Goal: Transaction & Acquisition: Purchase product/service

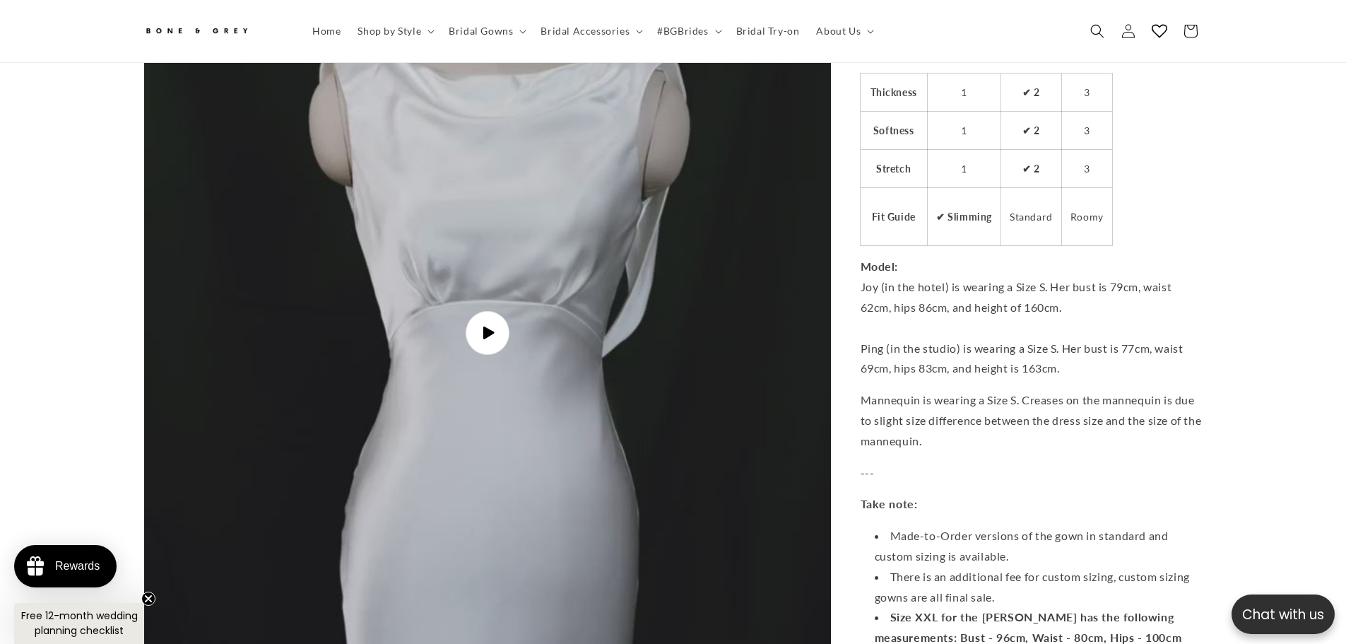
scroll to position [0, 777]
click at [504, 318] on span "Play video" at bounding box center [487, 333] width 48 height 48
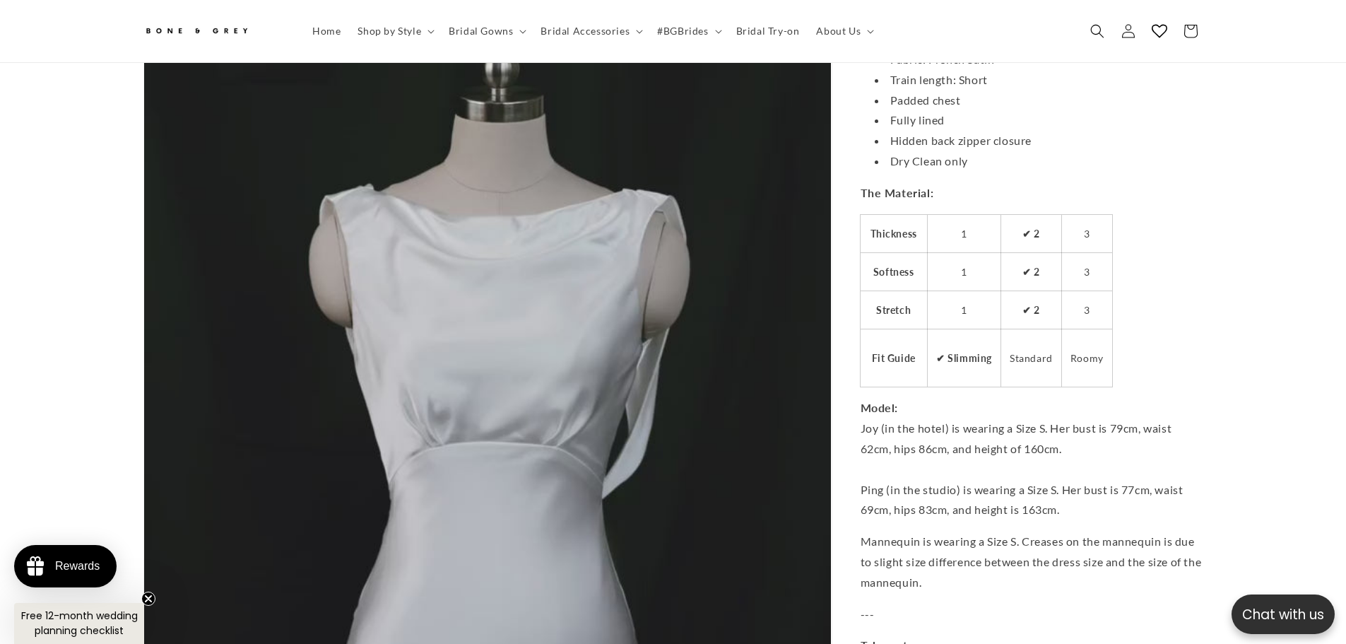
scroll to position [0, 389]
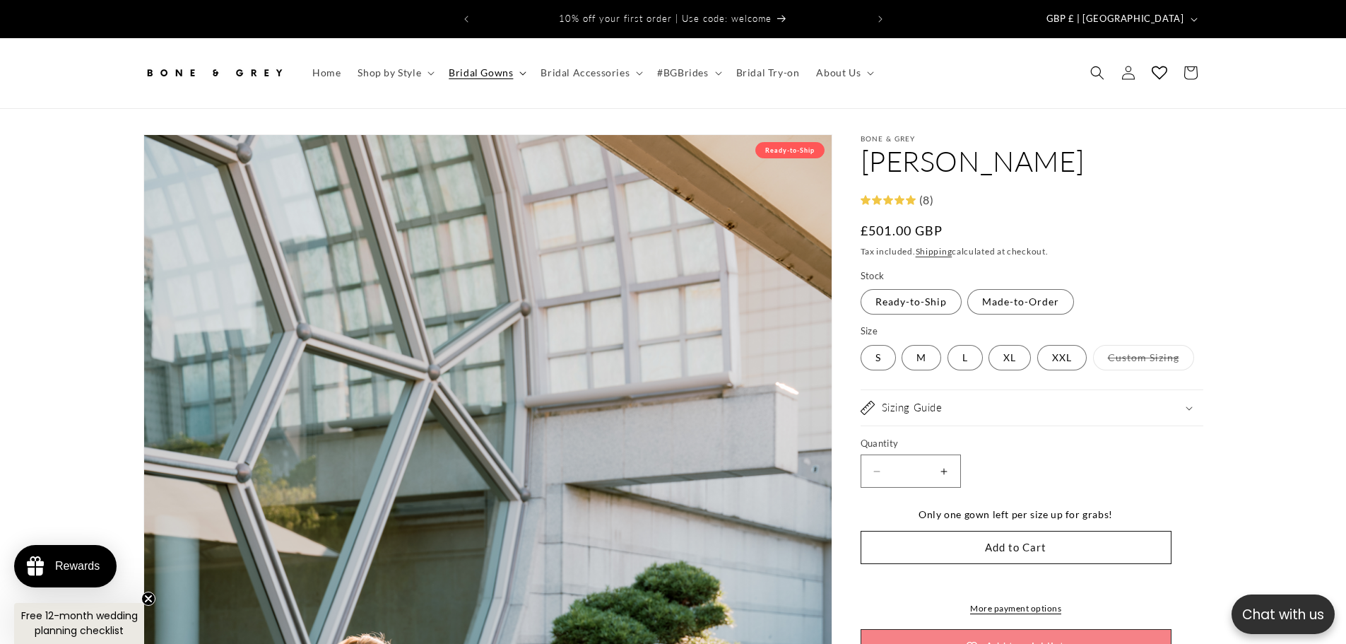
click at [516, 58] on summary "Bridal Gowns" at bounding box center [486, 73] width 92 height 30
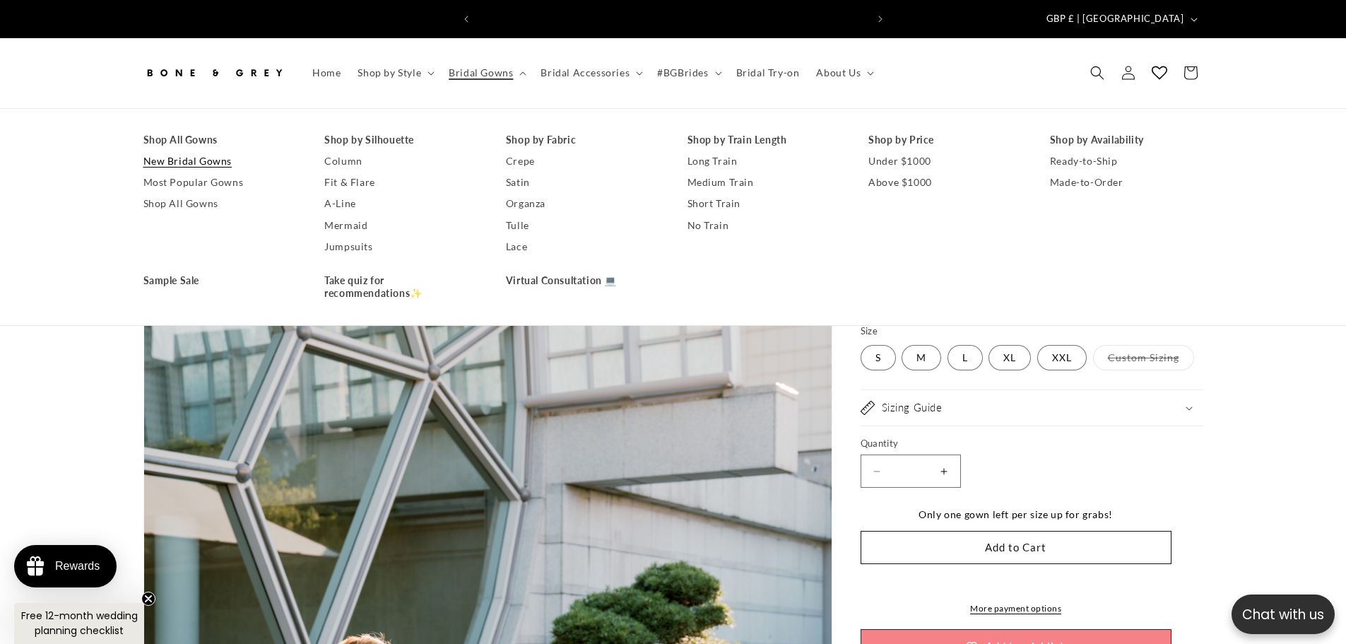
scroll to position [0, 389]
click at [185, 172] on link "Most Popular Gowns" at bounding box center [219, 182] width 153 height 21
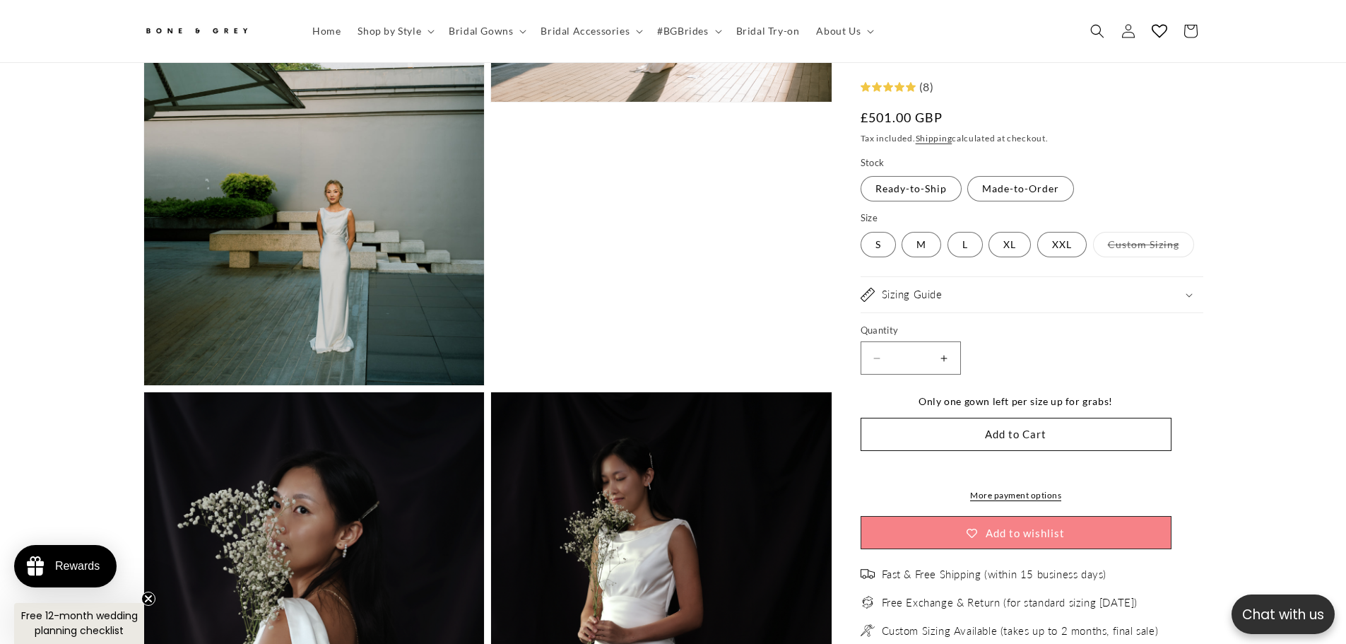
scroll to position [1819, 0]
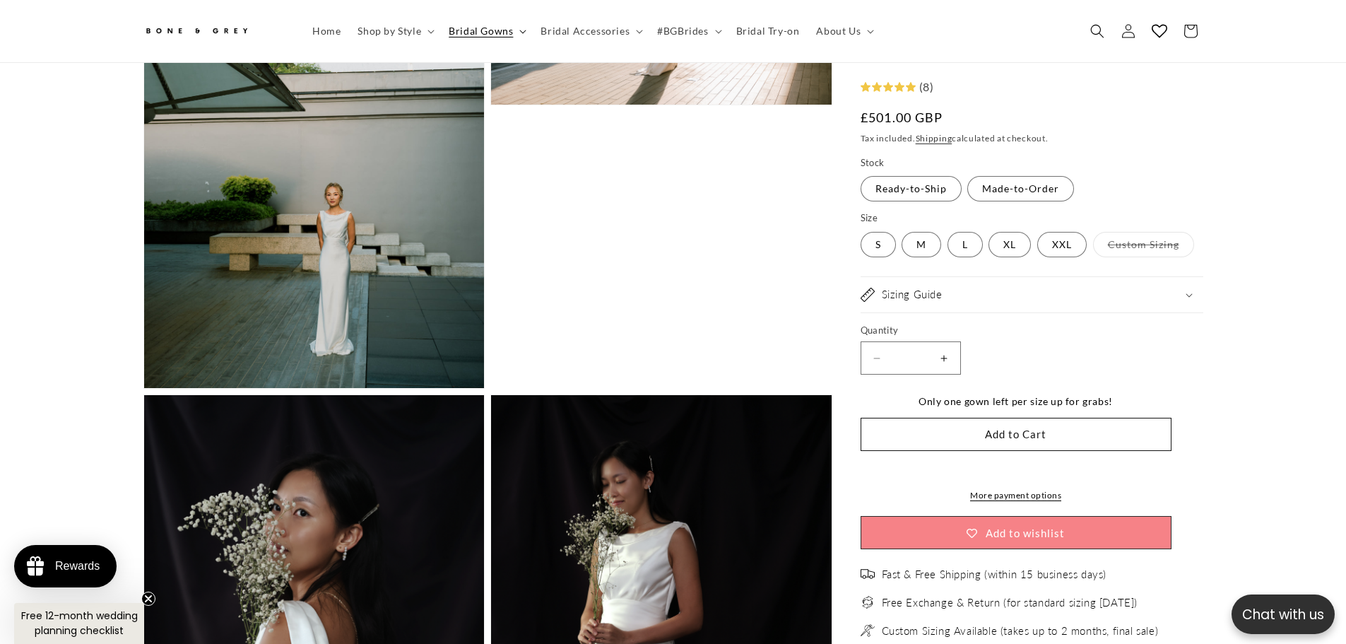
click at [469, 35] on span "Bridal Gowns" at bounding box center [481, 31] width 64 height 13
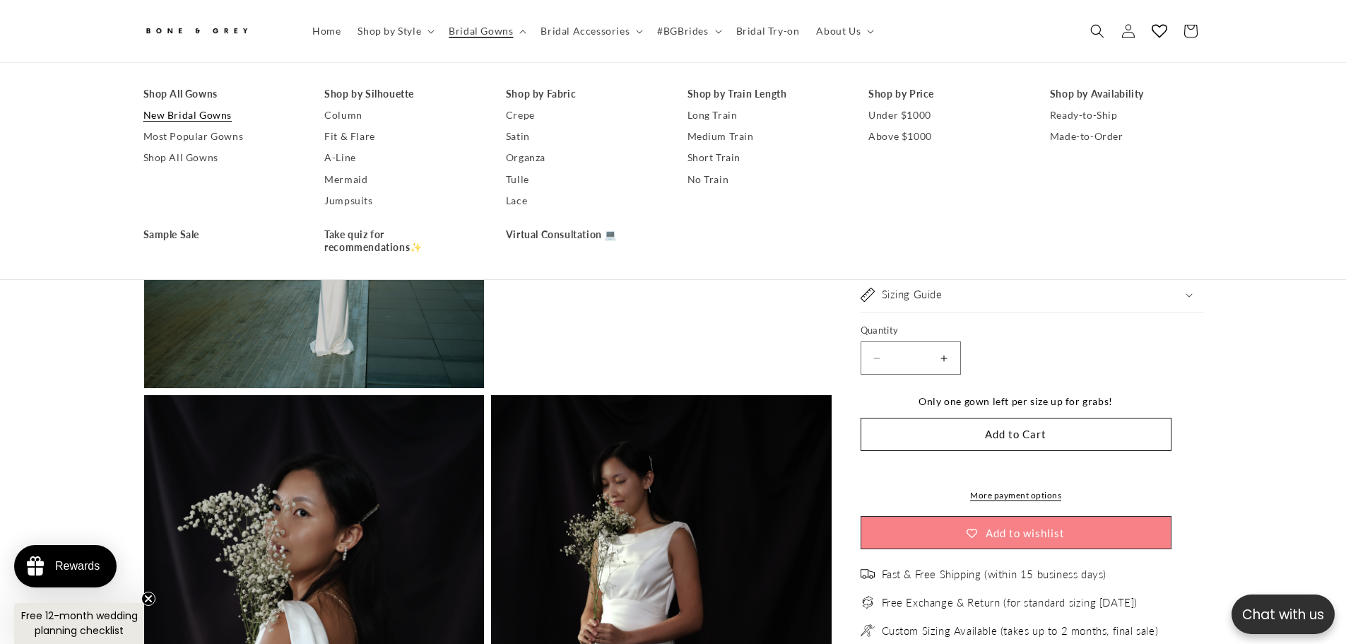
click at [210, 116] on link "New Bridal Gowns" at bounding box center [219, 115] width 153 height 21
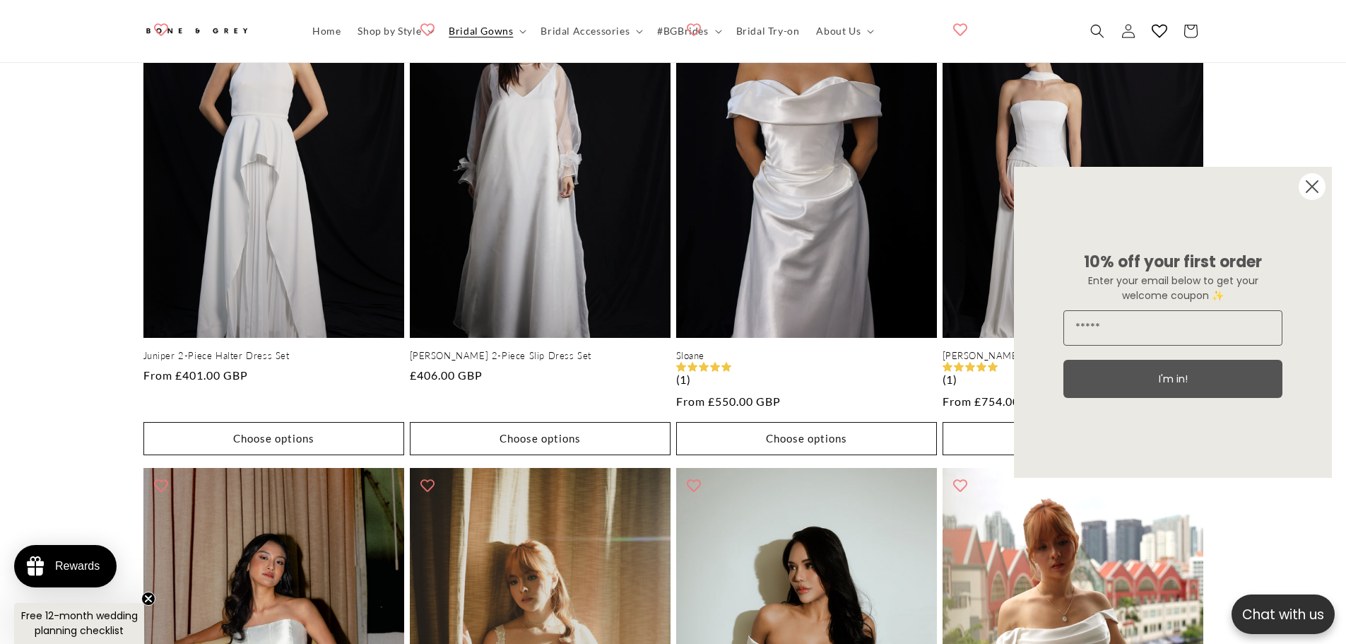
scroll to position [769, 0]
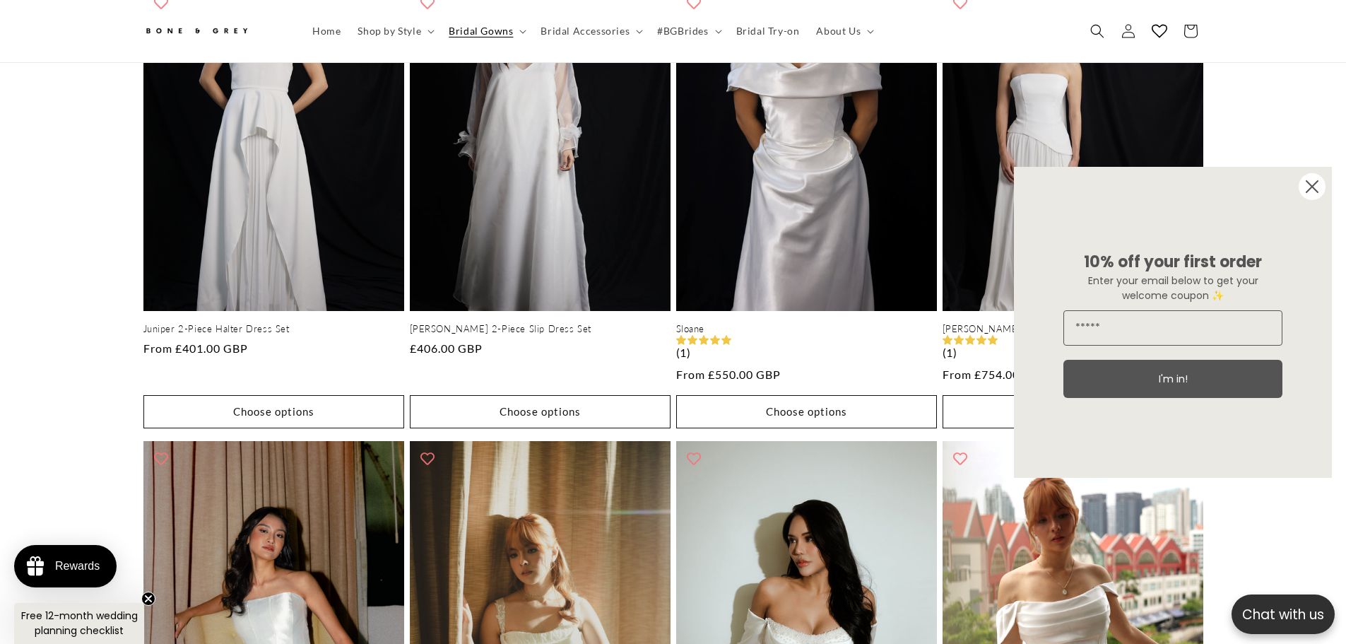
click at [1306, 189] on circle "Close dialog" at bounding box center [1312, 186] width 27 height 27
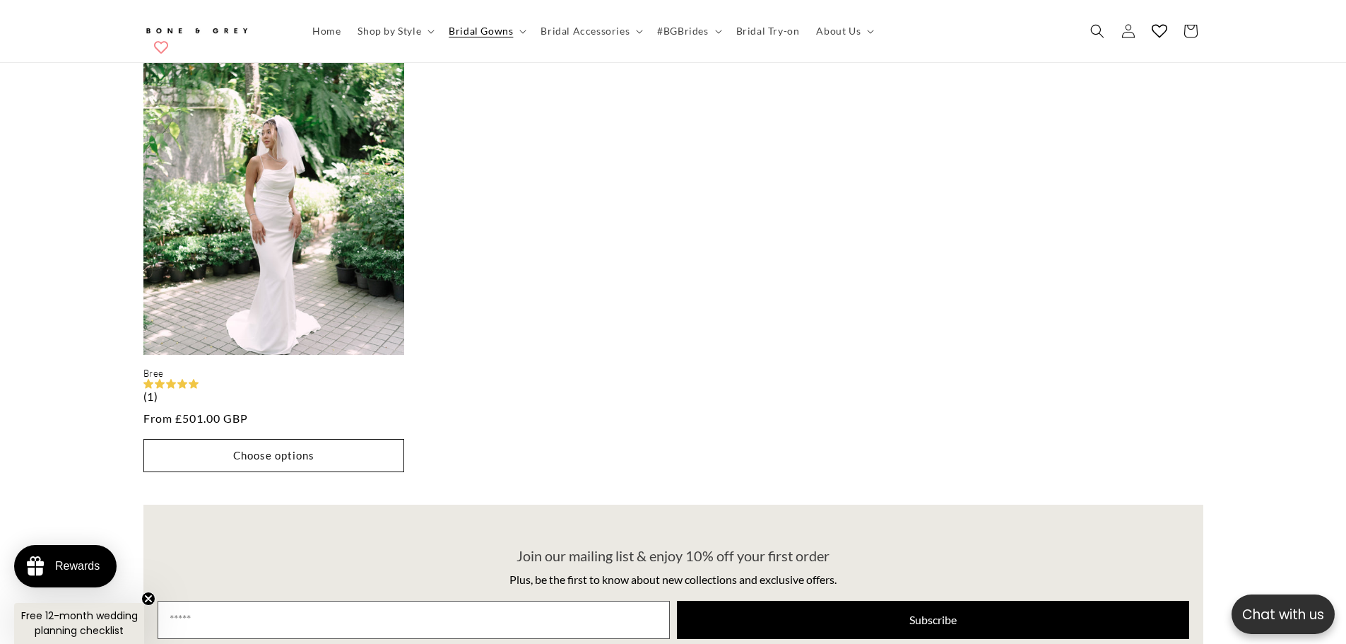
scroll to position [2677, 0]
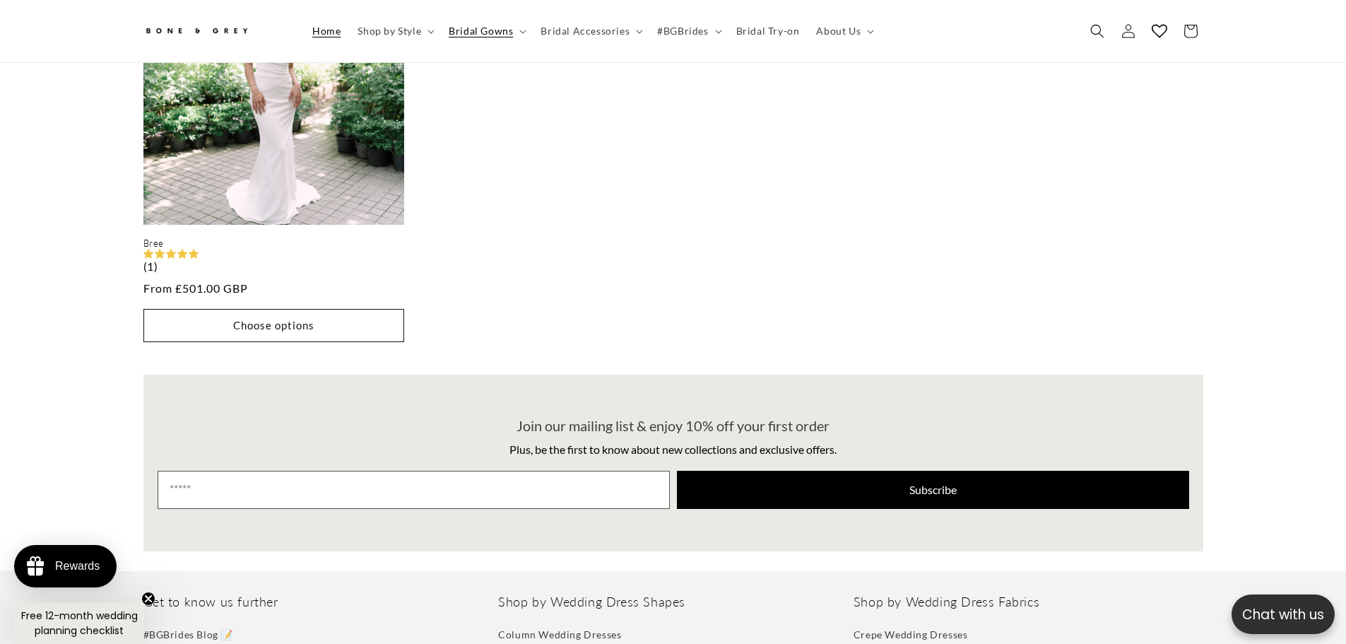
click at [331, 38] on link "Home" at bounding box center [326, 31] width 45 height 30
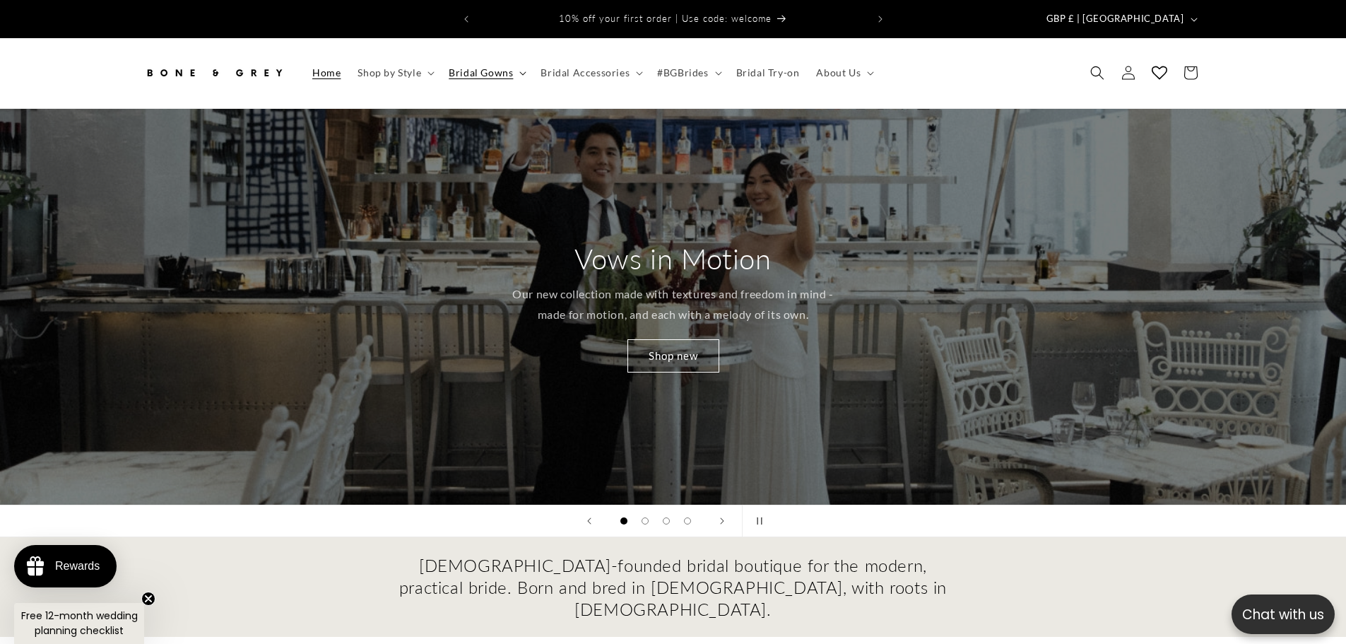
click at [492, 66] on span "Bridal Gowns" at bounding box center [481, 72] width 64 height 13
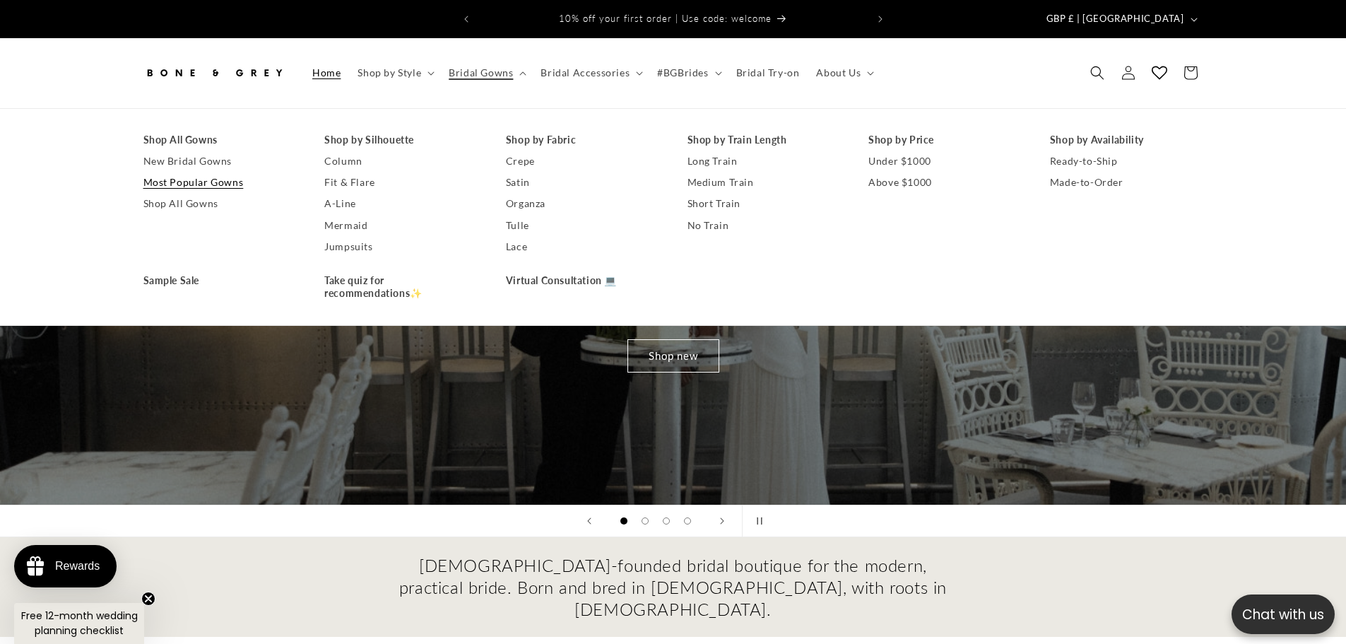
click at [185, 172] on link "Most Popular Gowns" at bounding box center [219, 182] width 153 height 21
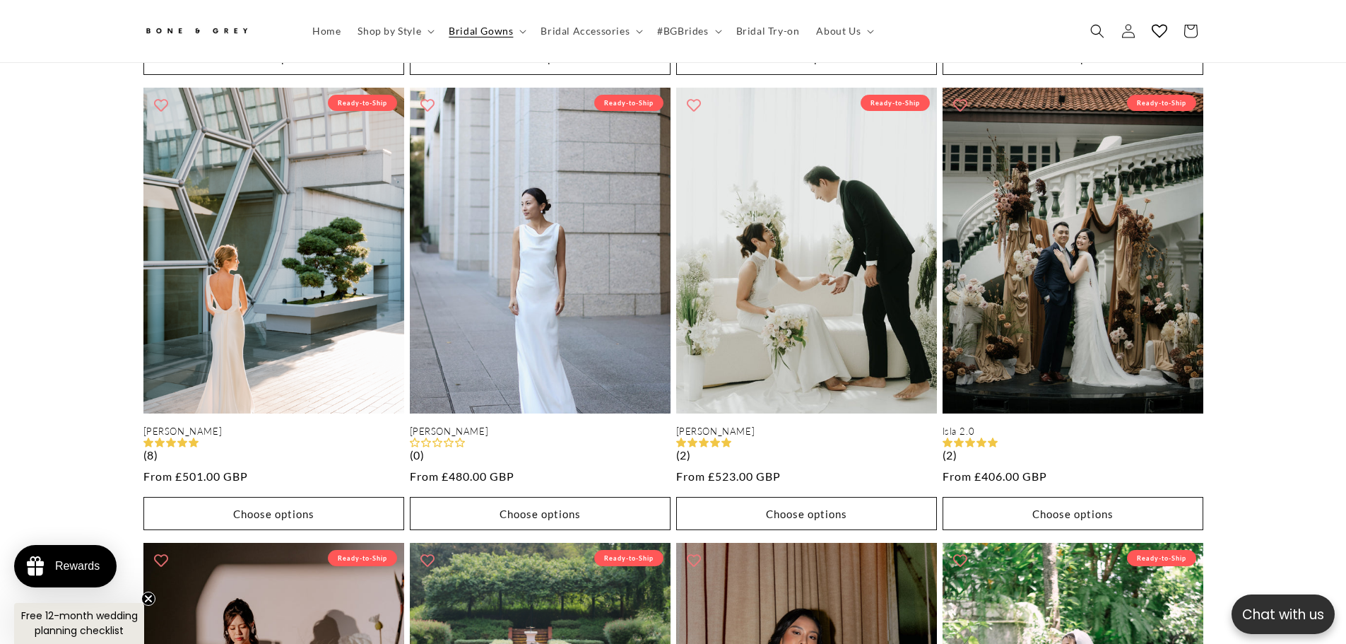
scroll to position [0, 389]
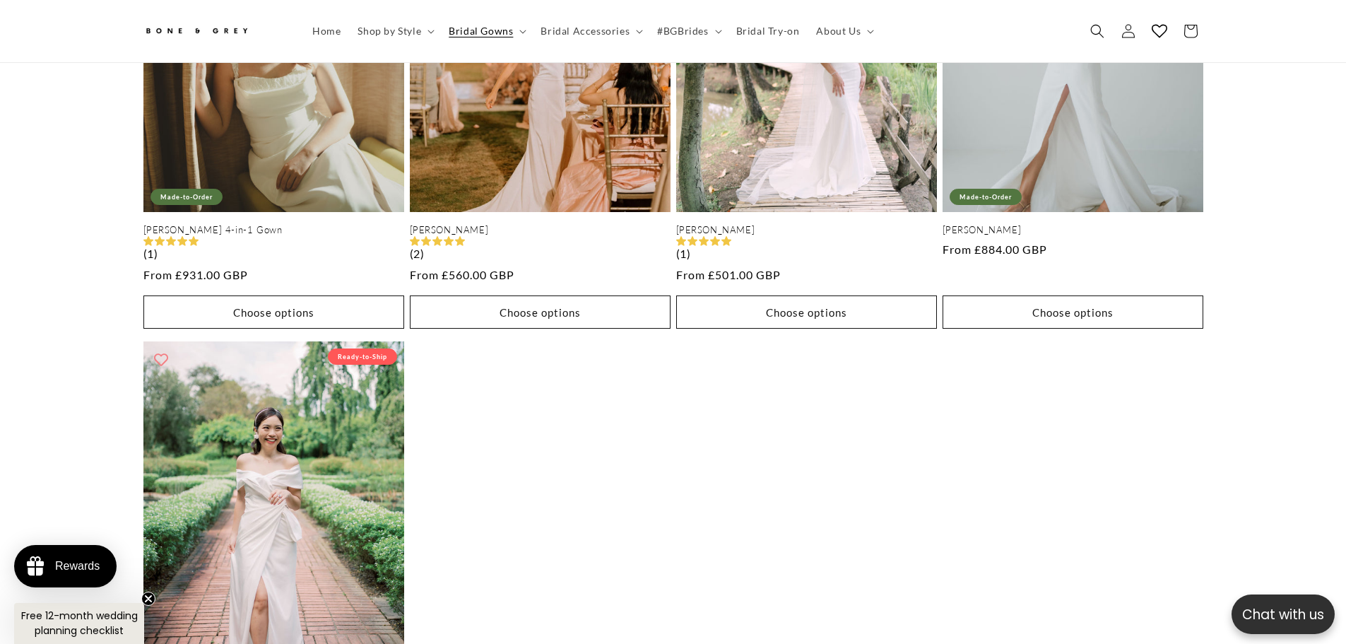
drag, startPoint x: 1234, startPoint y: 128, endPoint x: 1254, endPoint y: 194, distance: 69.5
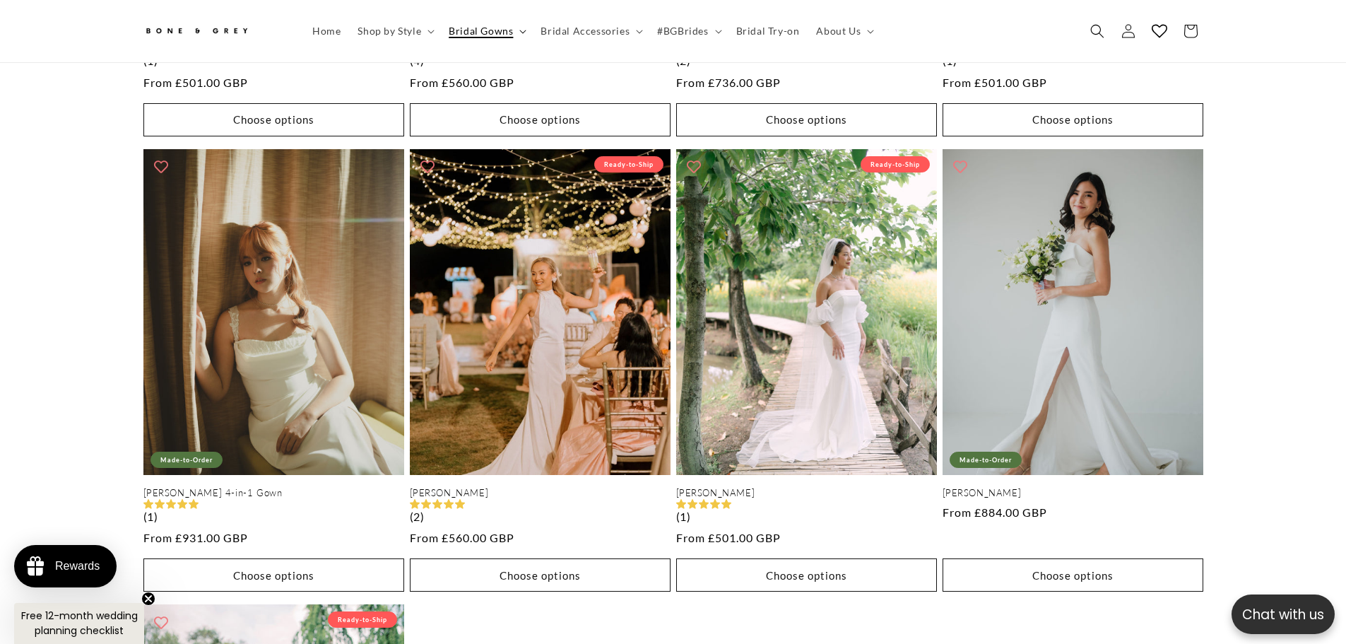
scroll to position [0, 777]
click at [493, 29] on span "Bridal Gowns" at bounding box center [481, 31] width 64 height 13
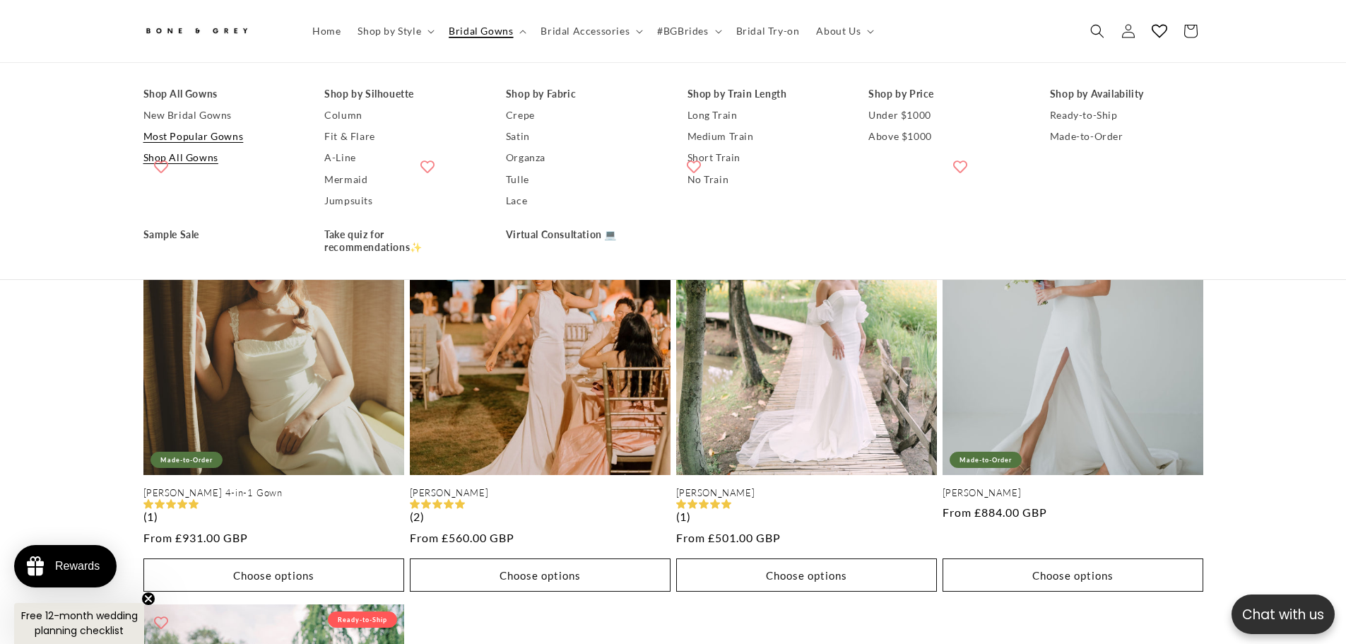
click at [185, 153] on link "Shop All Gowns" at bounding box center [219, 158] width 153 height 21
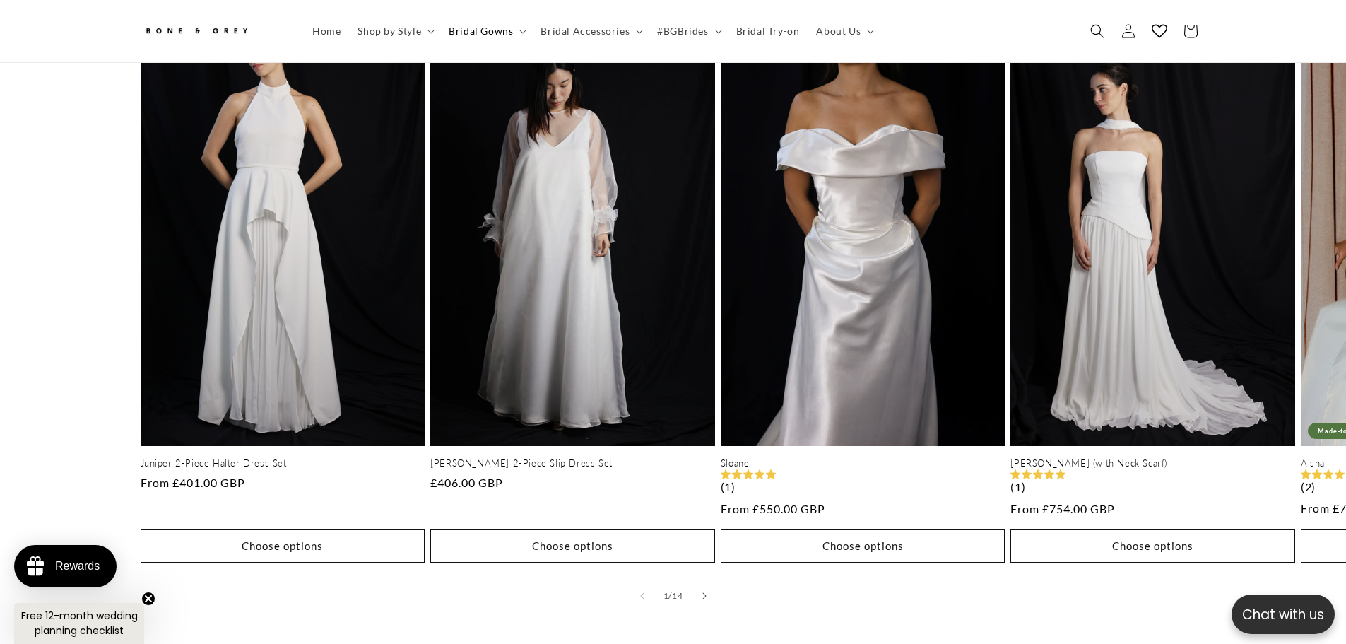
scroll to position [840, 0]
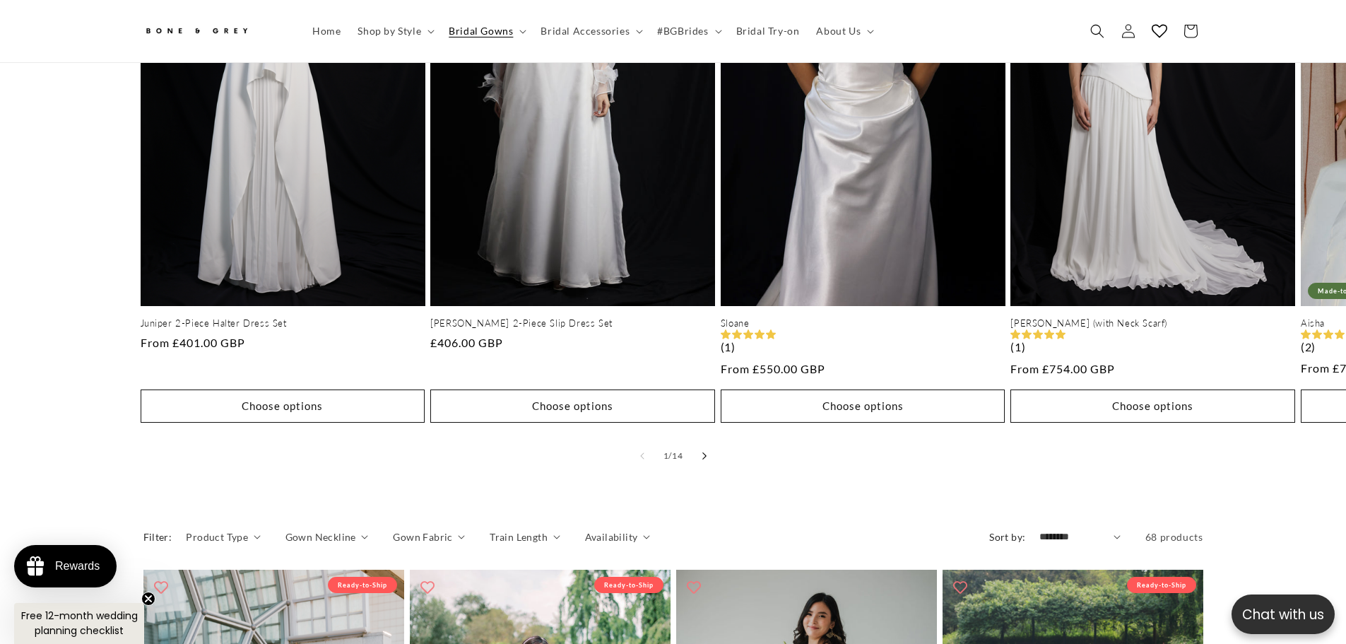
click at [709, 446] on button "Slide right" at bounding box center [704, 455] width 31 height 31
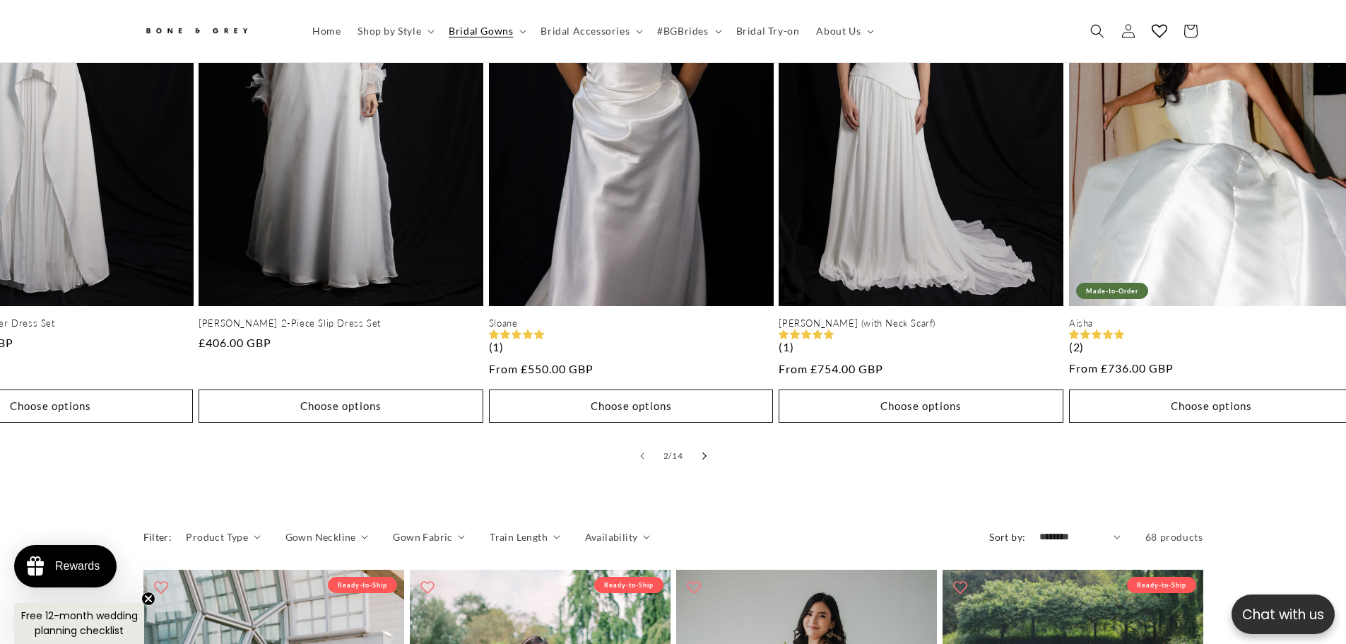
scroll to position [0, 289]
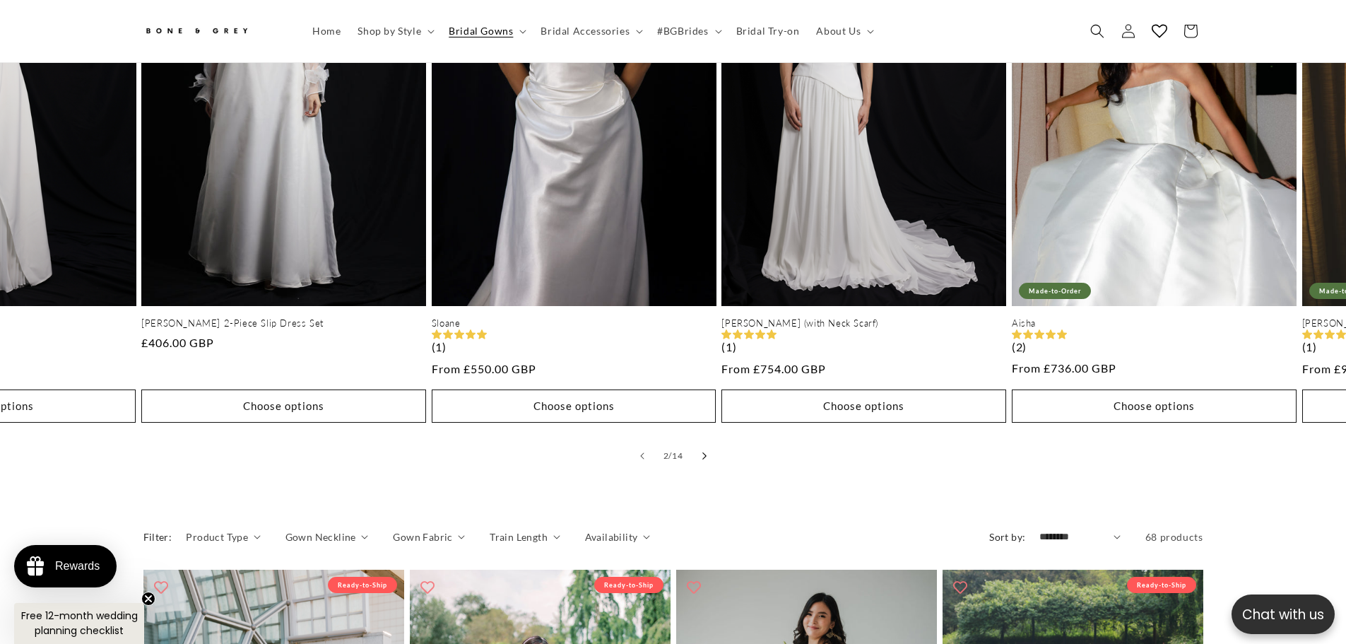
click at [704, 451] on icon "Slide right" at bounding box center [704, 455] width 5 height 8
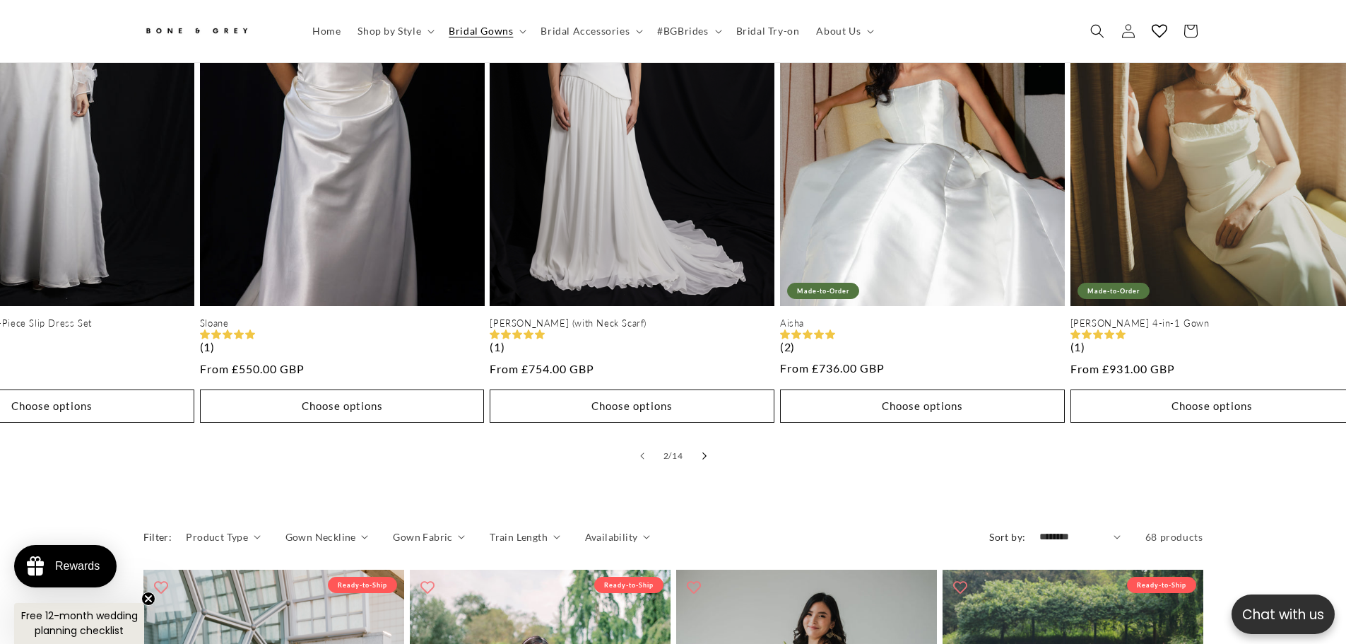
click at [704, 451] on icon "Slide right" at bounding box center [704, 455] width 5 height 8
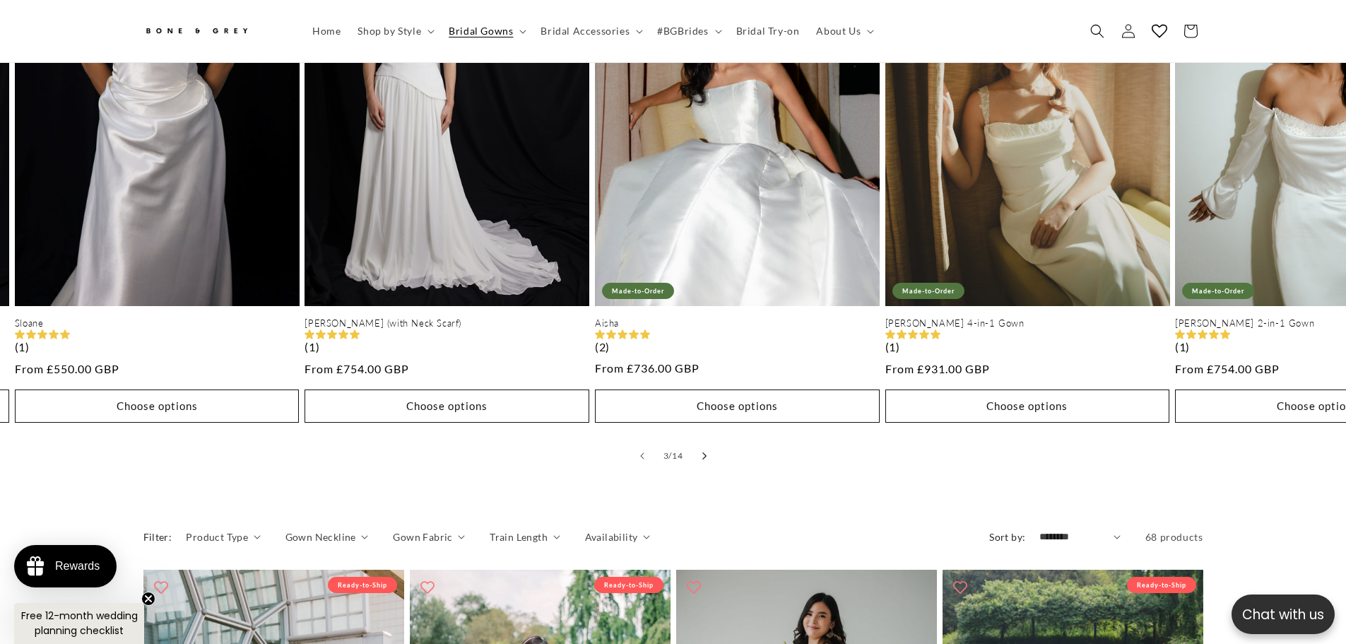
click at [704, 451] on icon "Slide right" at bounding box center [704, 455] width 5 height 8
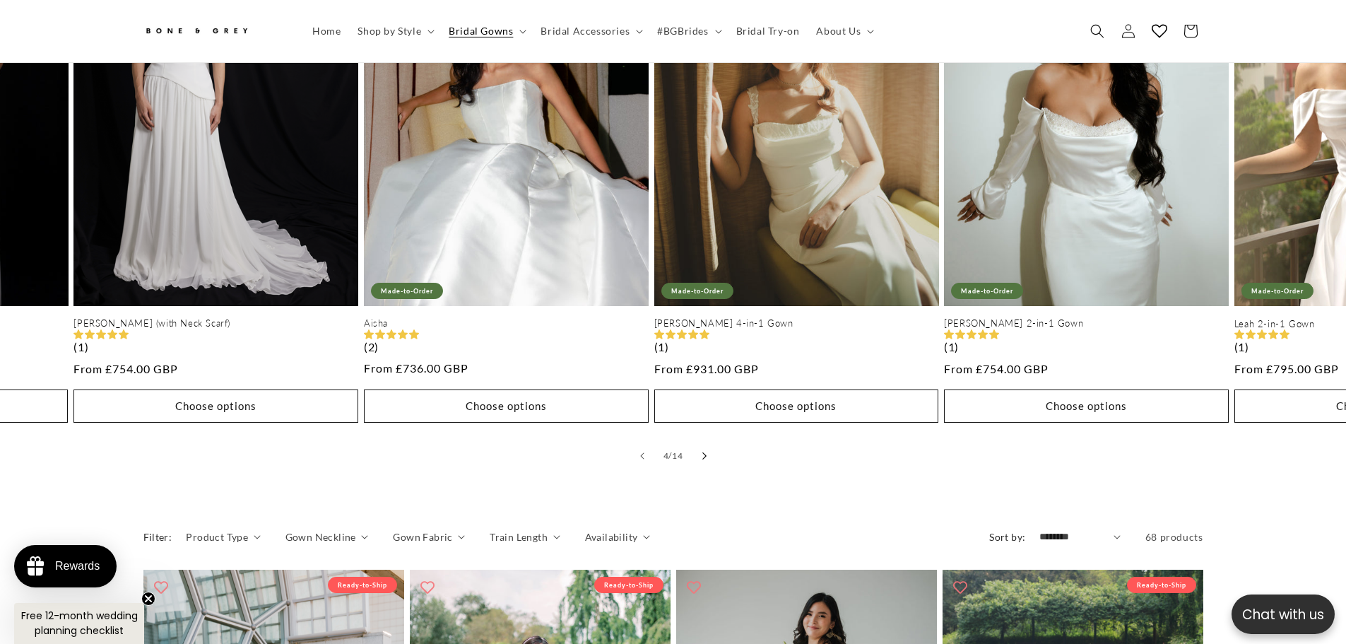
click at [704, 451] on icon "Slide right" at bounding box center [704, 455] width 5 height 8
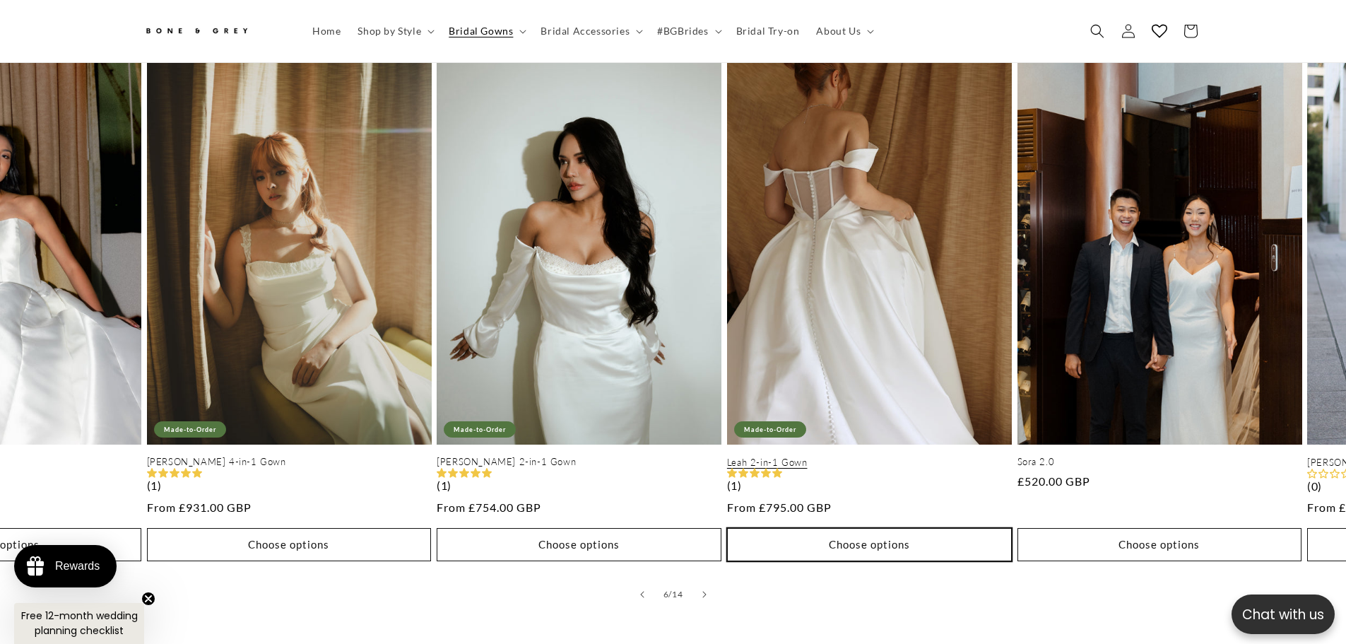
scroll to position [769, 0]
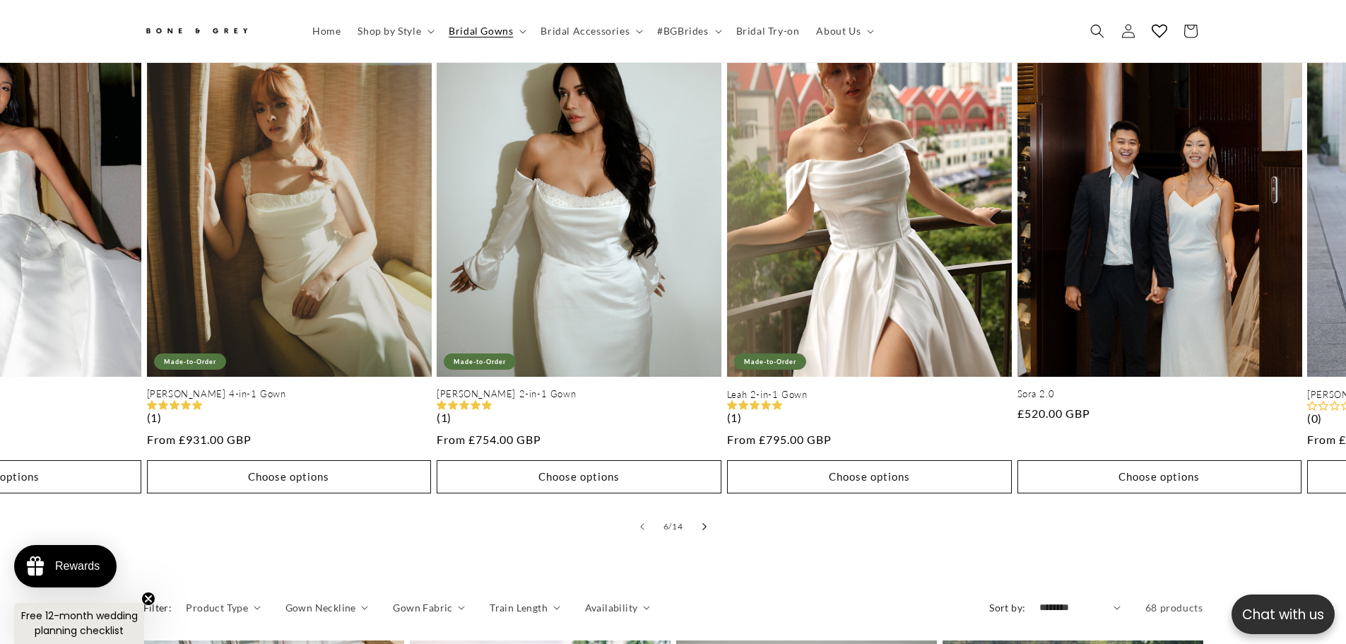
click at [707, 516] on button "Slide right" at bounding box center [704, 526] width 31 height 31
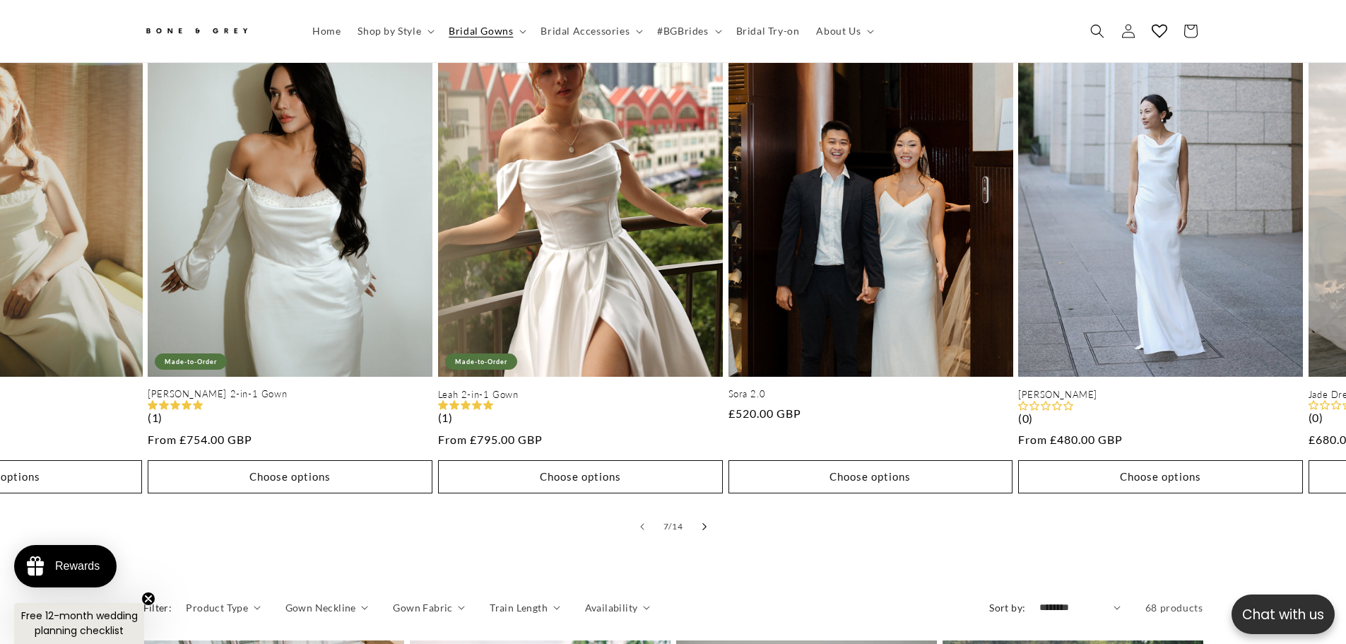
scroll to position [0, 0]
click at [707, 516] on button "Slide right" at bounding box center [704, 526] width 31 height 31
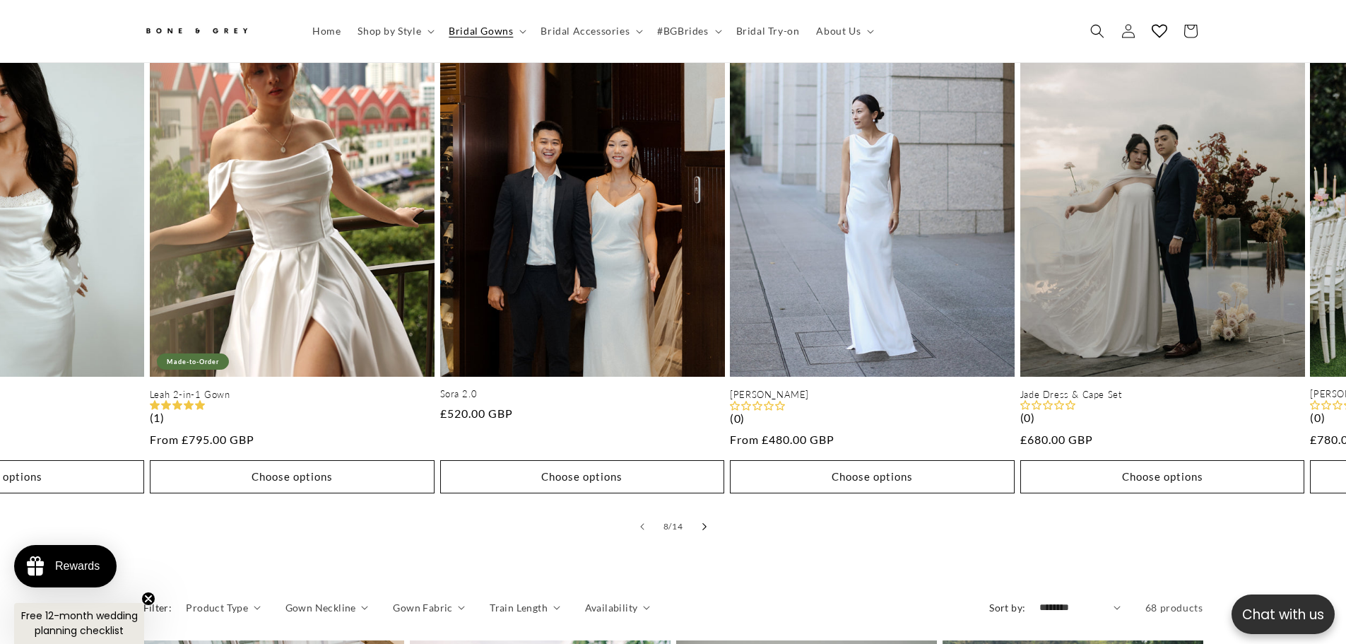
click at [707, 516] on button "Slide right" at bounding box center [704, 526] width 31 height 31
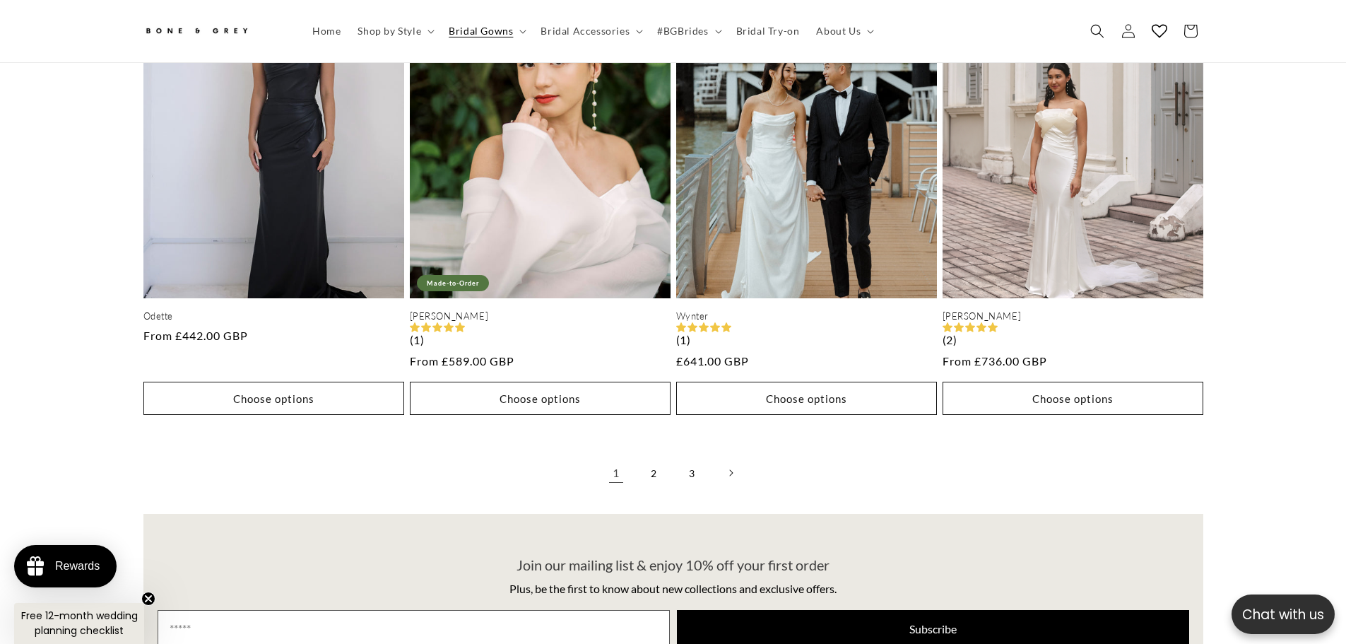
scroll to position [3847, 0]
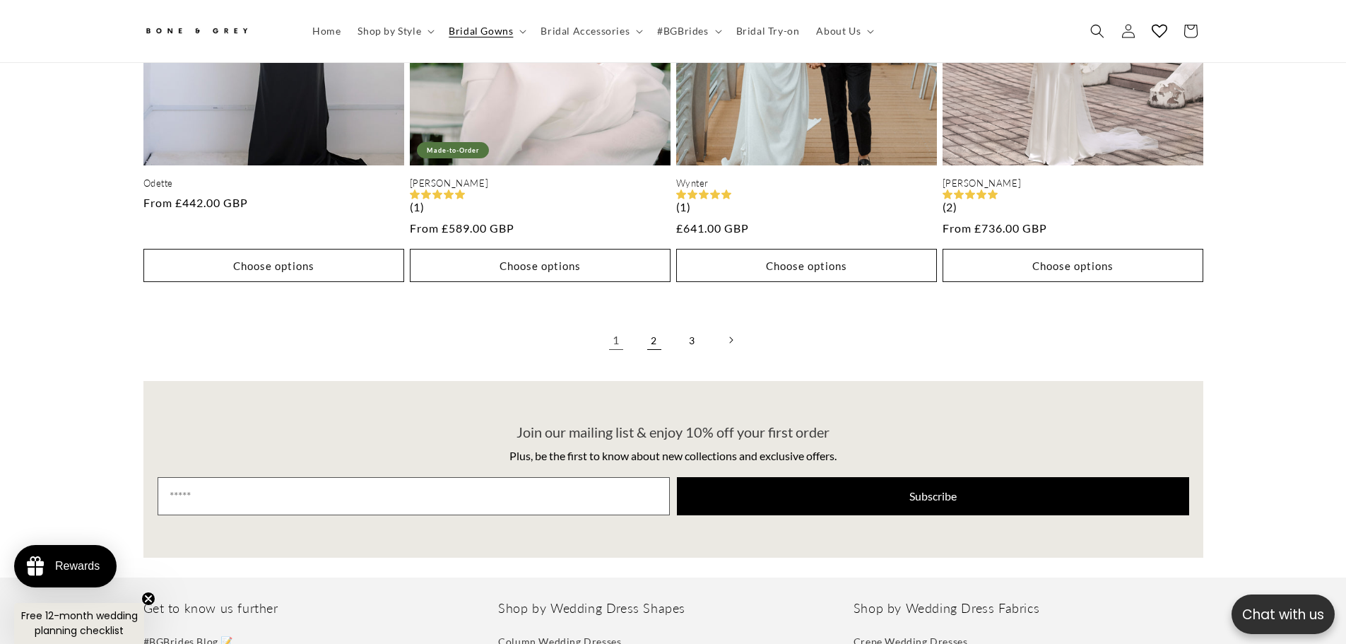
click at [649, 324] on link "2" at bounding box center [654, 339] width 31 height 31
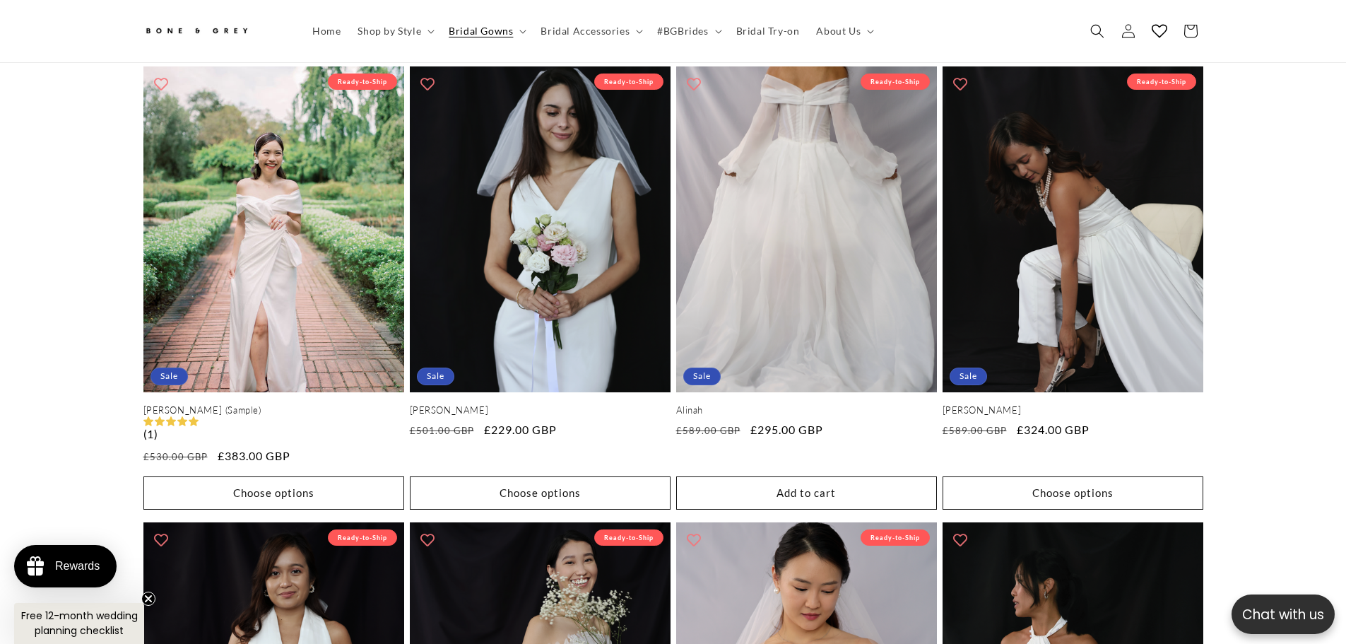
drag, startPoint x: 1345, startPoint y: 413, endPoint x: 1361, endPoint y: 476, distance: 64.8
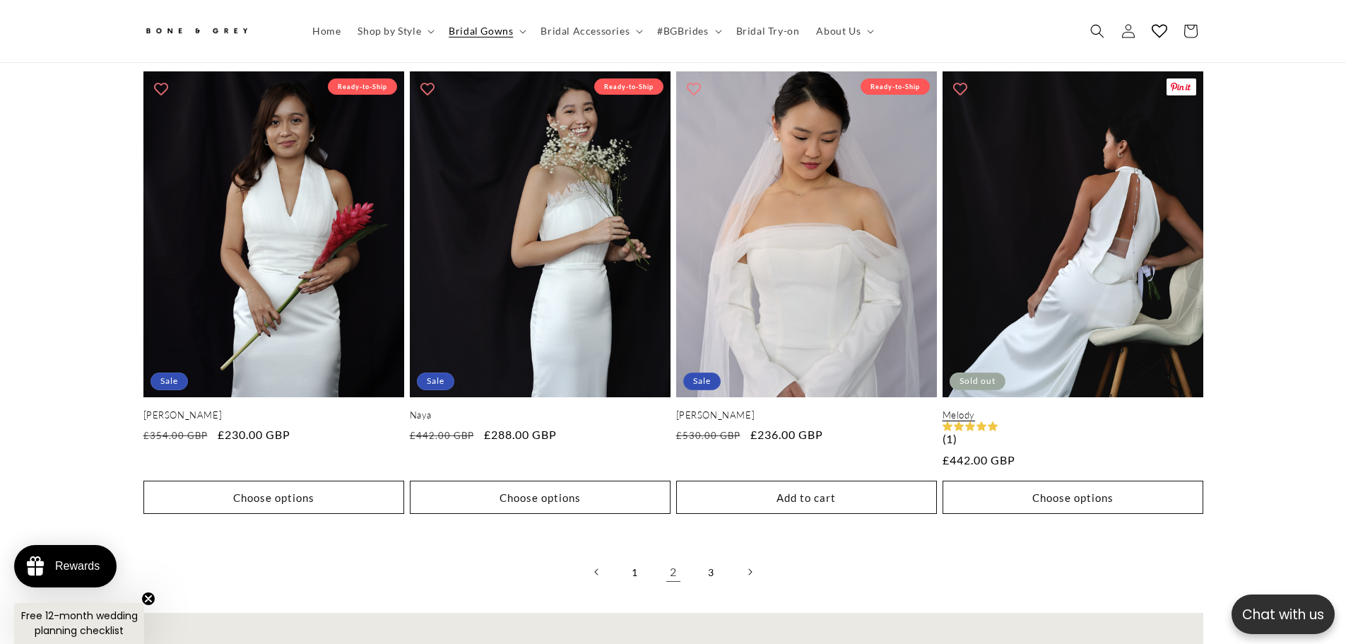
scroll to position [0, 389]
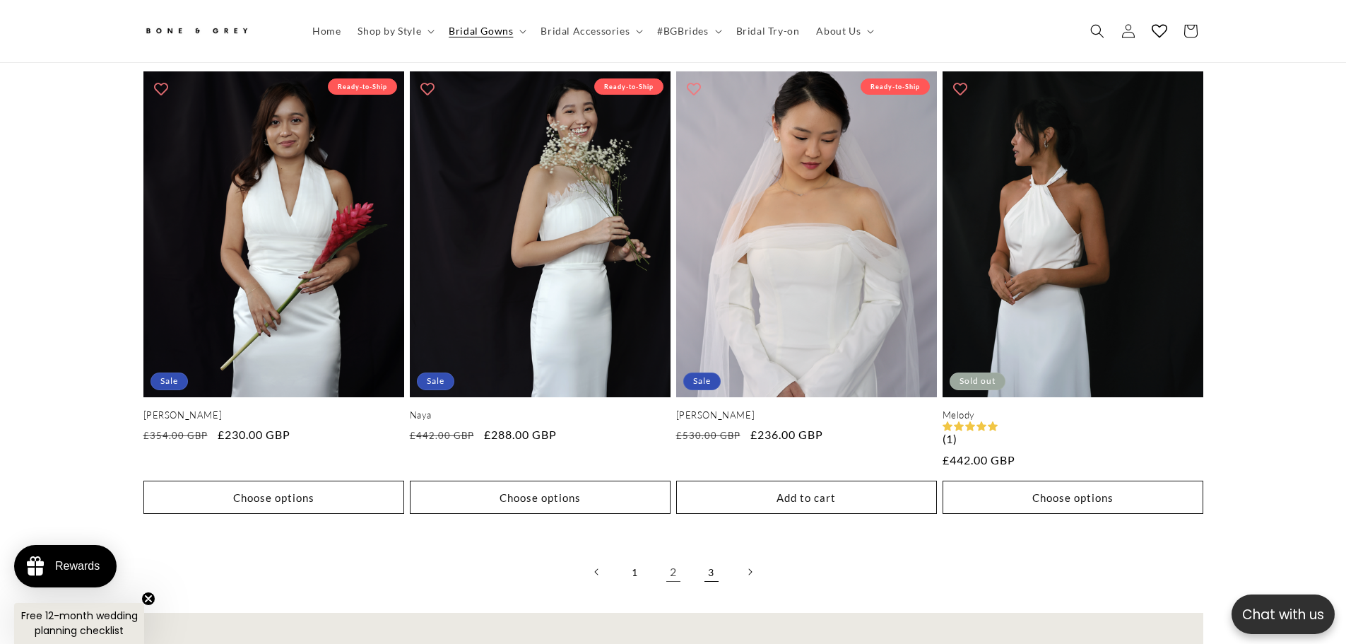
click at [702, 563] on link "3" at bounding box center [711, 571] width 31 height 31
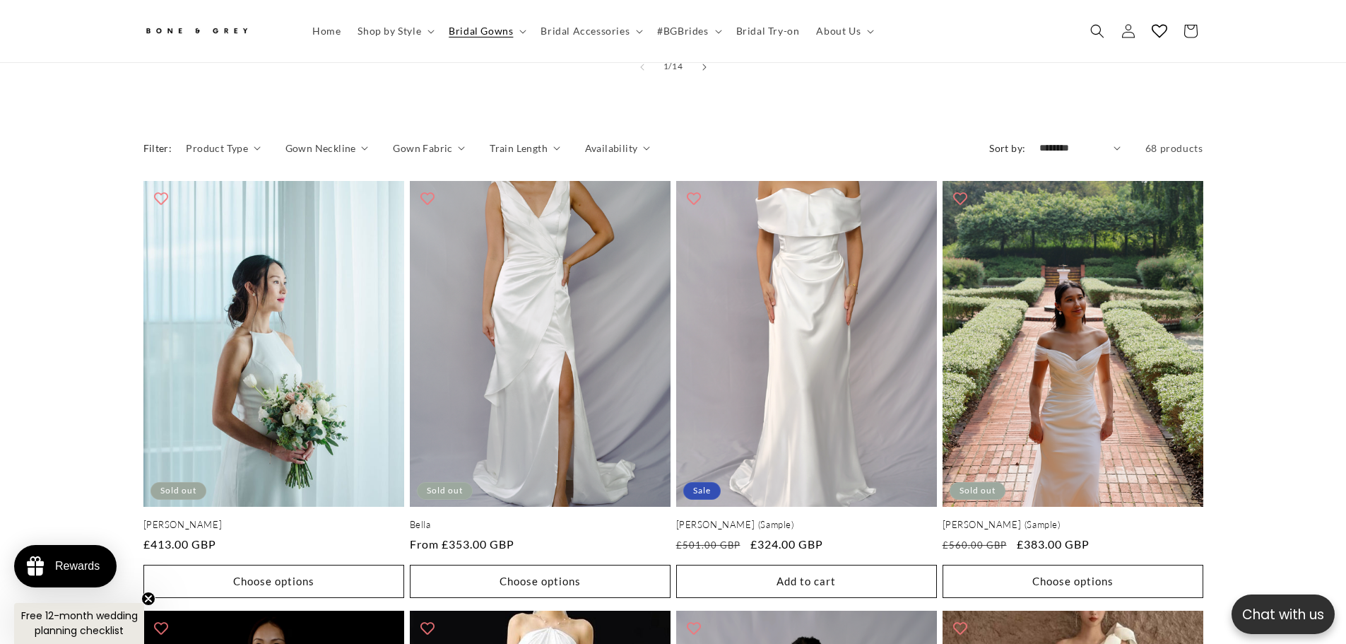
scroll to position [1224, 0]
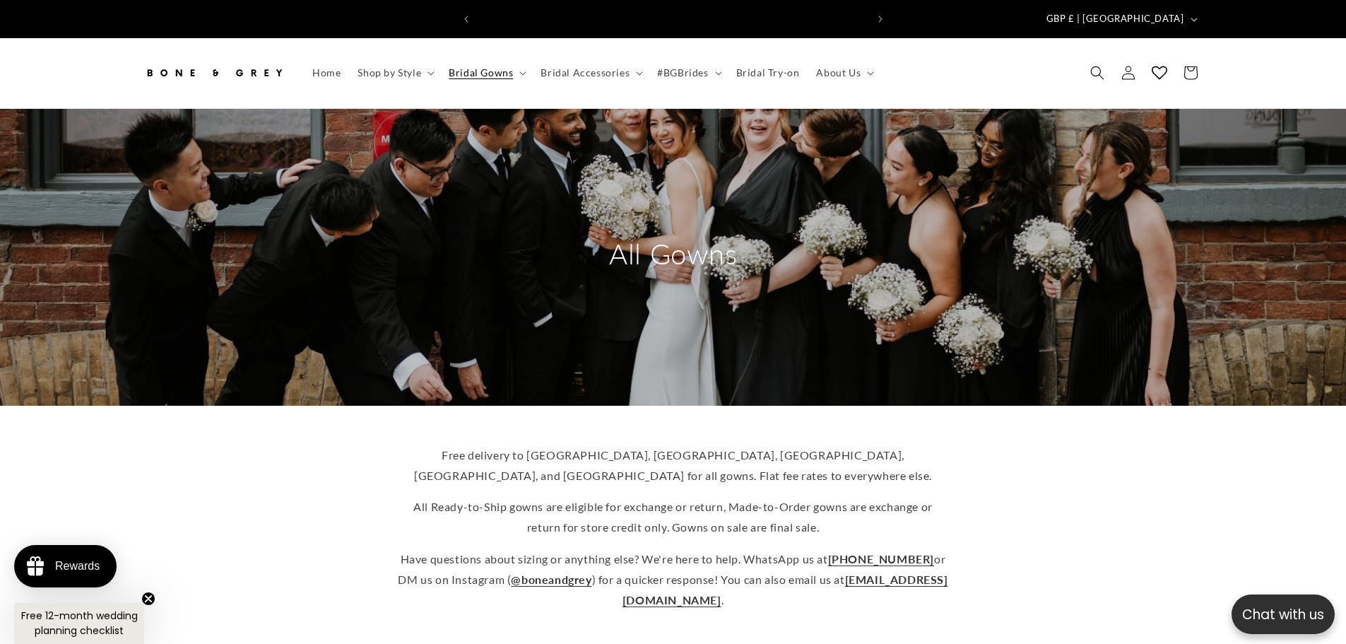
scroll to position [0, 0]
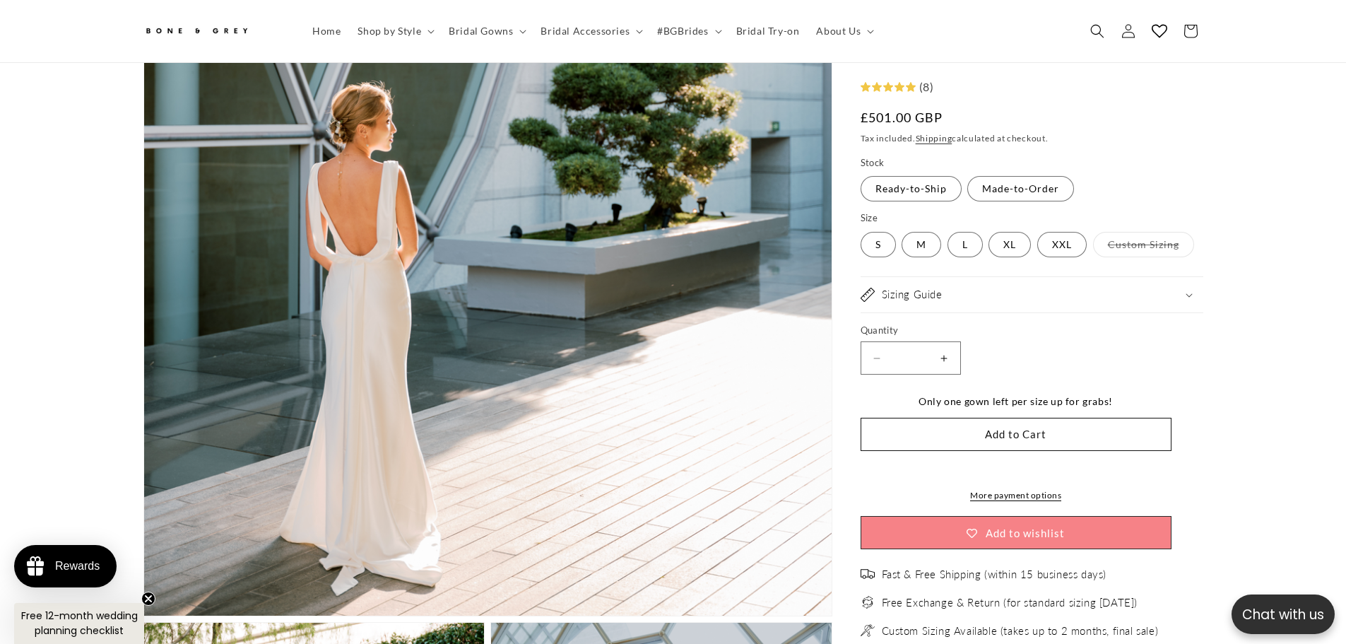
scroll to position [0, 777]
